Goal: Information Seeking & Learning: Find specific fact

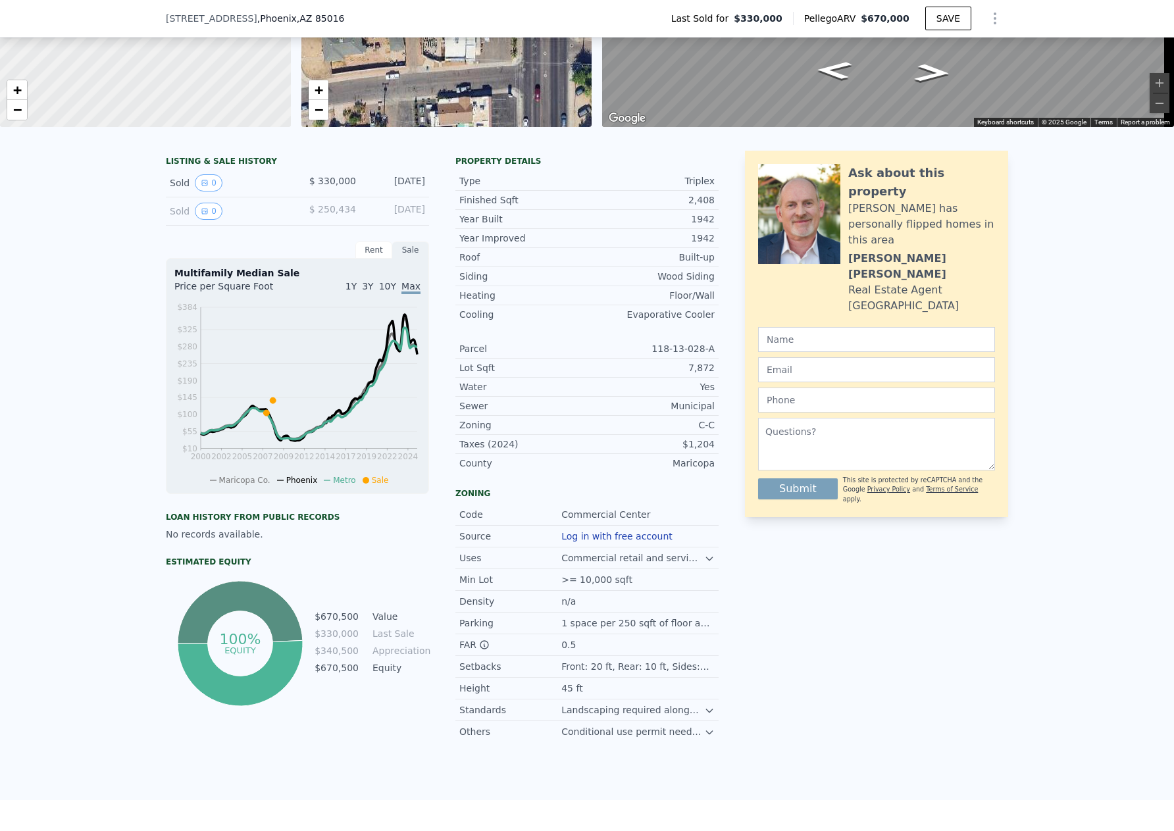
scroll to position [127, 0]
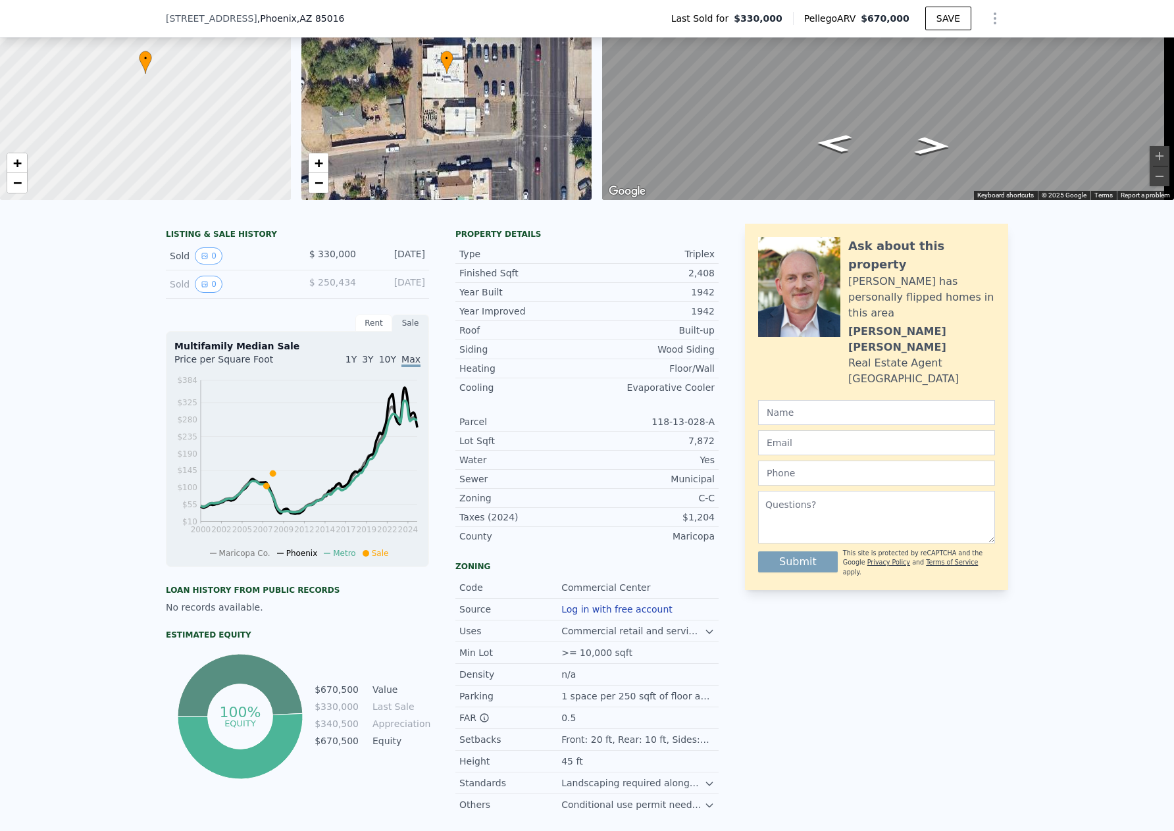
drag, startPoint x: 145, startPoint y: 401, endPoint x: 129, endPoint y: 390, distance: 19.3
click at [129, 390] on div "LISTING & SALE HISTORY Sold 0 $ 330,000 [DATE] Sold 0 $ 250,434 [DATE] Rent Sal…" at bounding box center [587, 543] width 1174 height 660
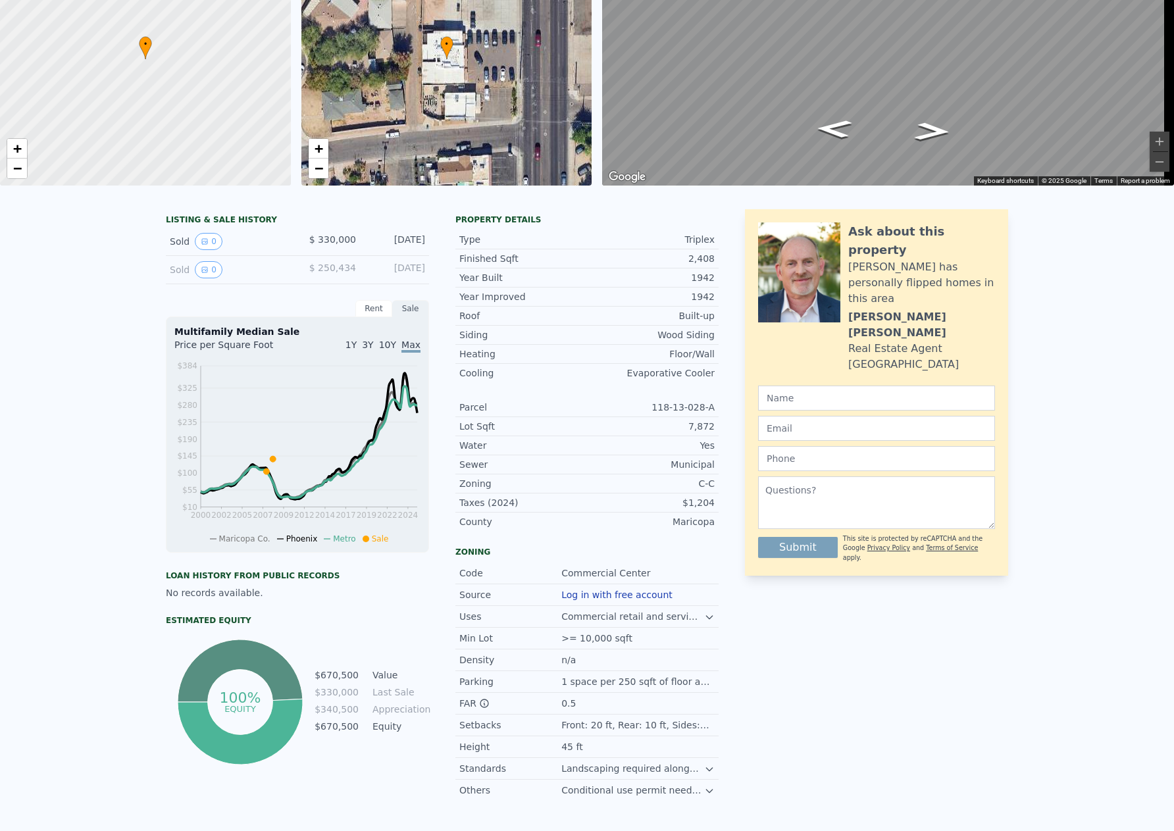
scroll to position [5, 0]
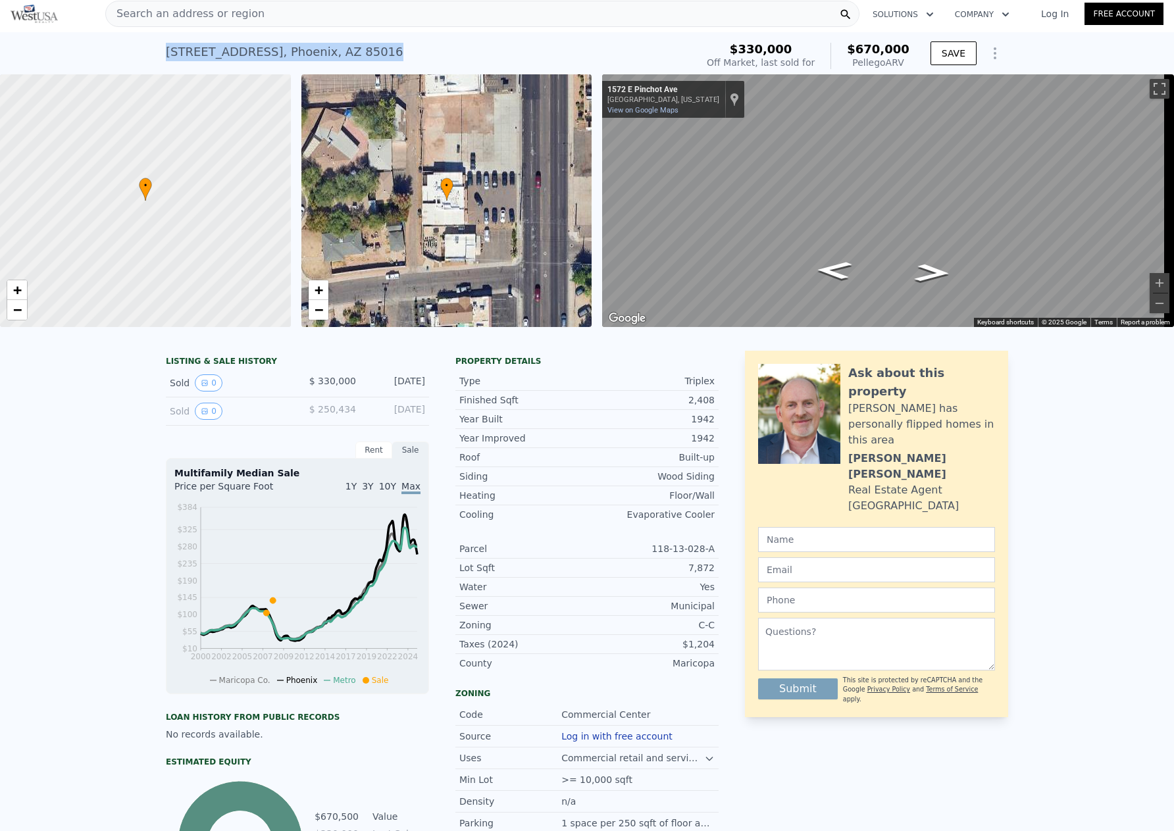
drag, startPoint x: 324, startPoint y: 51, endPoint x: 153, endPoint y: 47, distance: 170.4
click at [153, 47] on div "[STREET_ADDRESS] Sold [DATE] for $330k (~ARV $670k ) $330,000 Off Market, last …" at bounding box center [587, 53] width 1174 height 42
copy div "[STREET_ADDRESS]"
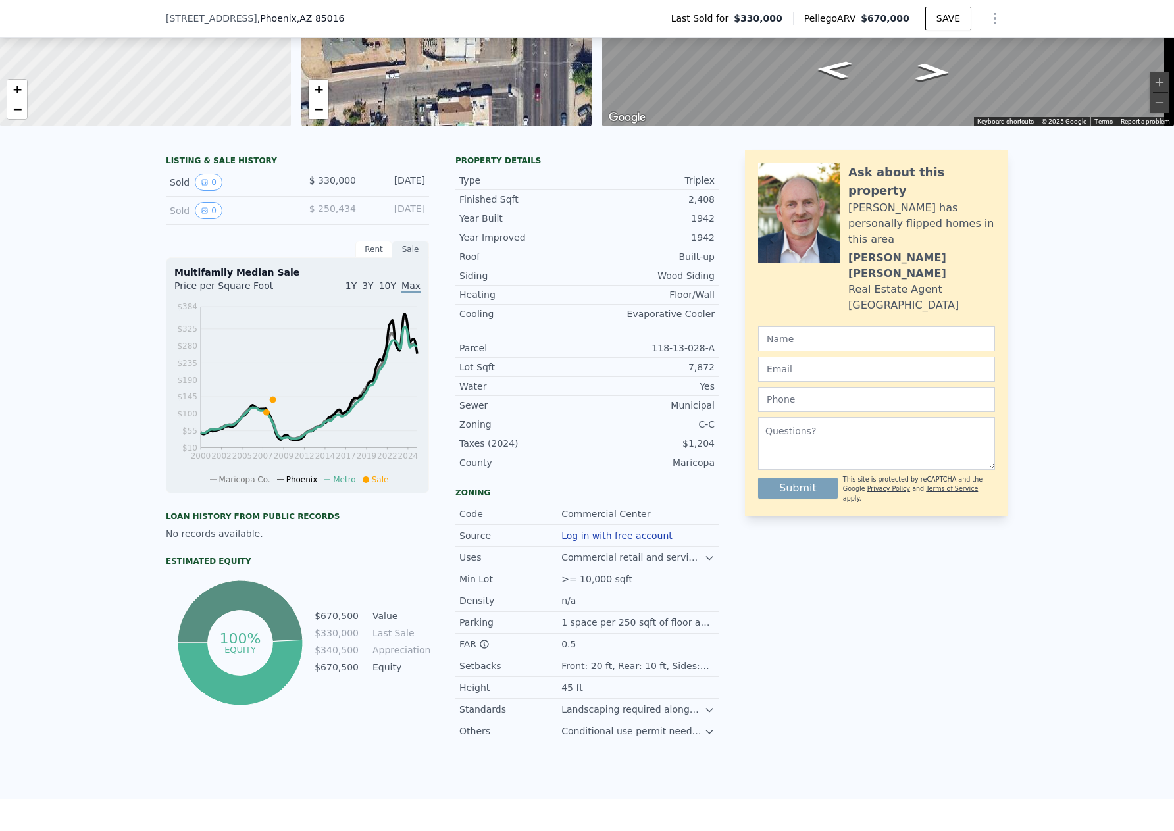
scroll to position [197, 0]
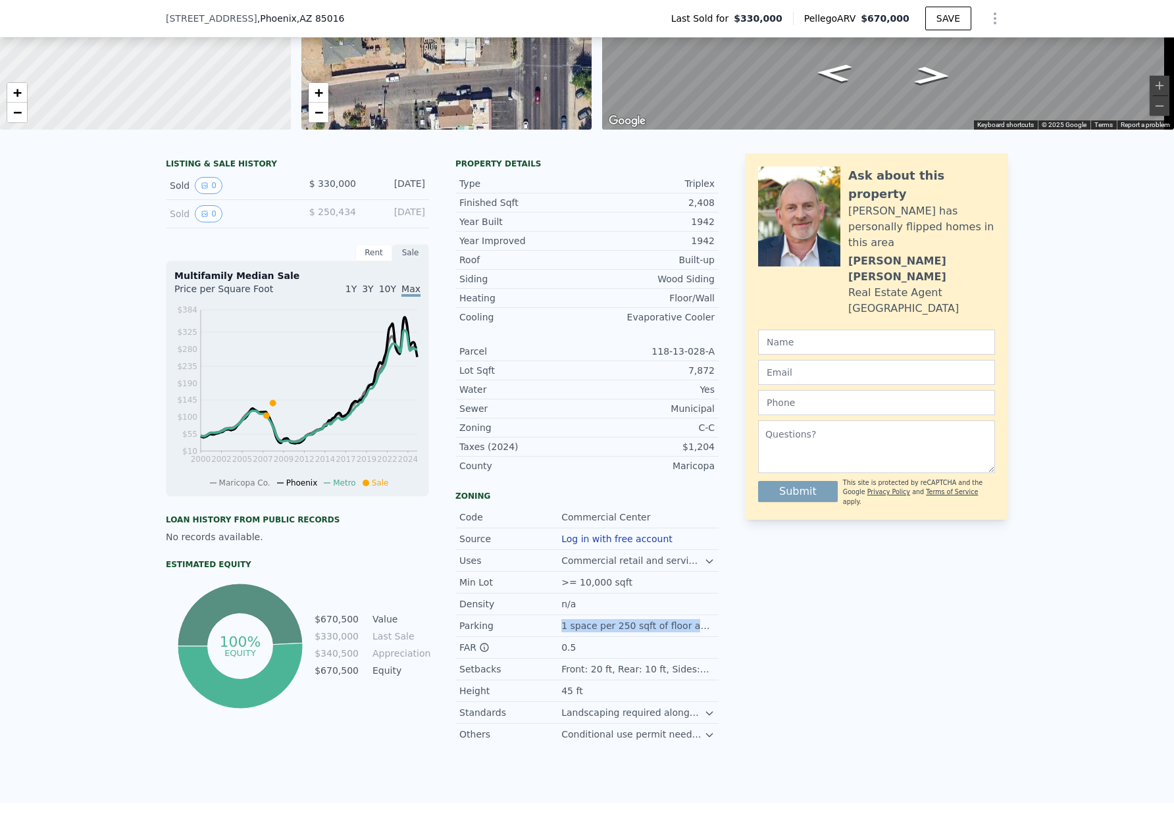
drag, startPoint x: 682, startPoint y: 635, endPoint x: 551, endPoint y: 626, distance: 131.9
click at [551, 626] on div "Parking 1 space per 250 sqft of floor area" at bounding box center [586, 626] width 263 height 22
copy div "1 space per 250 sqft of floor area"
drag, startPoint x: 687, startPoint y: 321, endPoint x: 447, endPoint y: 261, distance: 247.0
click at [447, 261] on div "LISTING & SALE HISTORY Sold 0 $ 330,000 [DATE] Sold 0 $ 250,434 [DATE] Rent Sal…" at bounding box center [442, 448] width 553 height 591
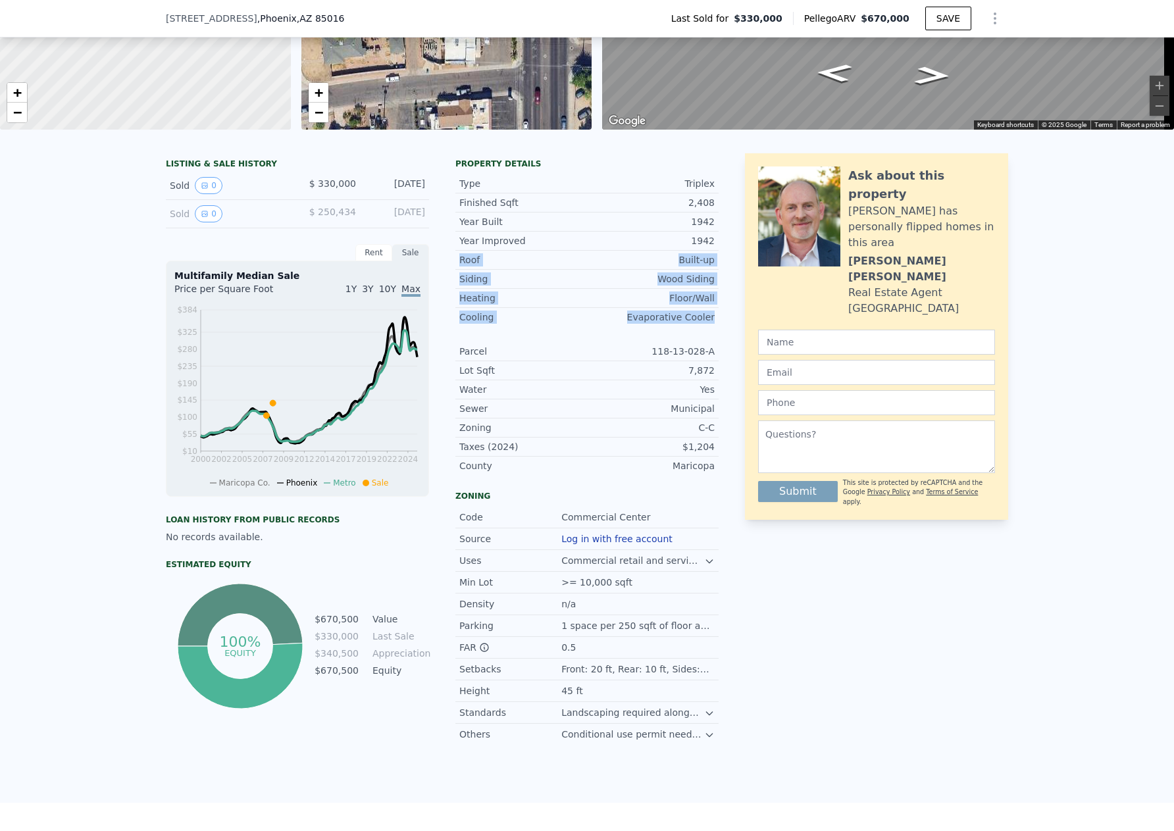
copy div "Roof Built-up Siding Wood Siding Heating Floor/Wall Cooling Evaporative Cooler"
